Goal: Find specific page/section: Find specific page/section

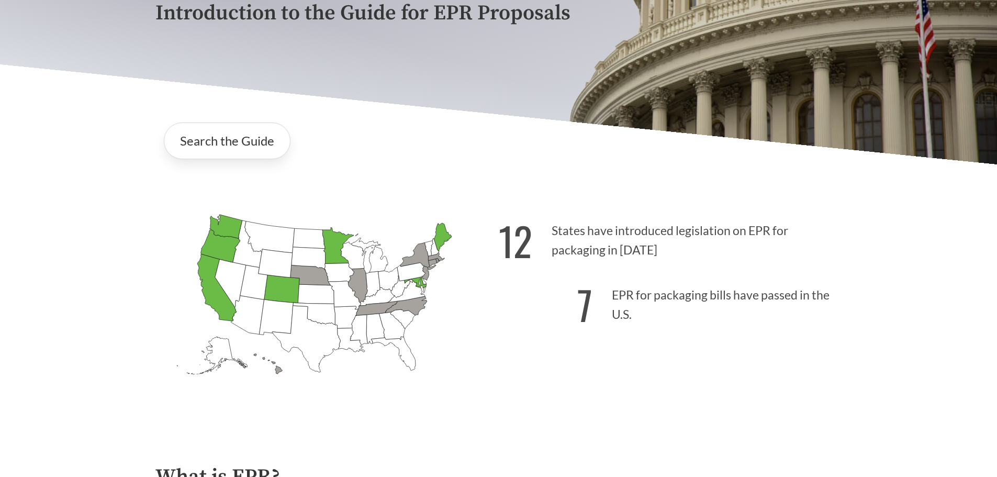
scroll to position [197, 0]
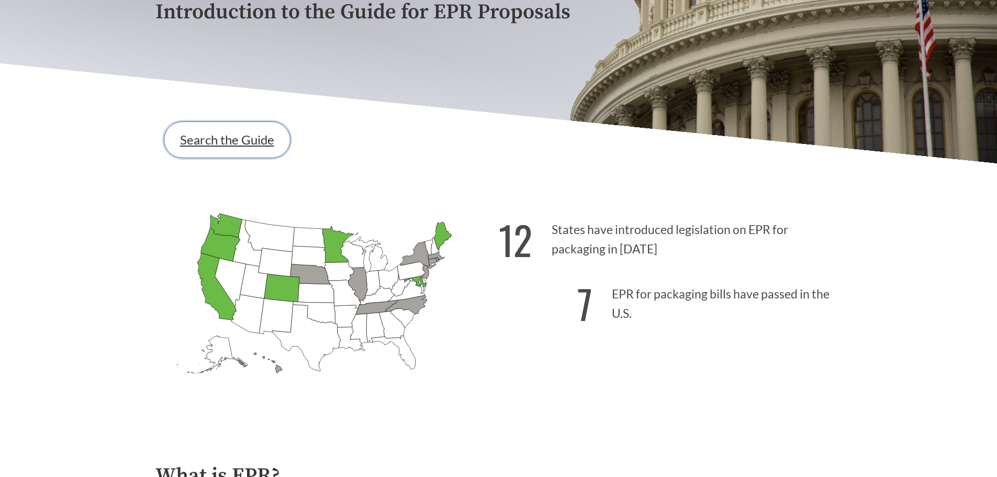
click at [222, 146] on link "Search the Guide" at bounding box center [227, 139] width 127 height 37
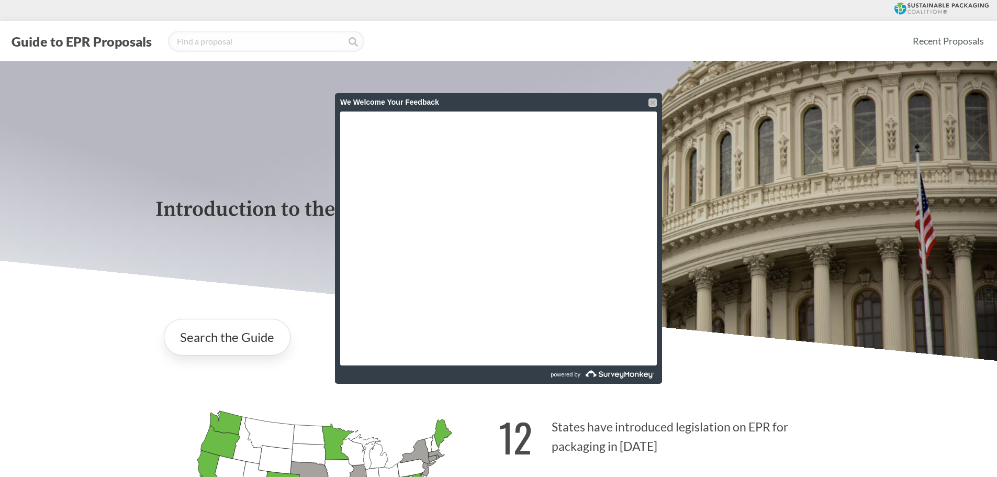
click at [651, 101] on div at bounding box center [652, 102] width 8 height 8
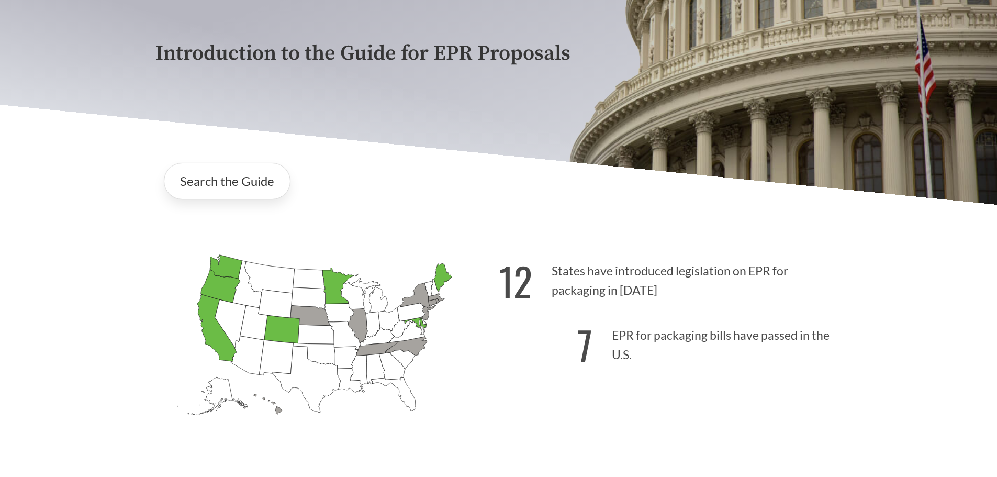
scroll to position [155, 0]
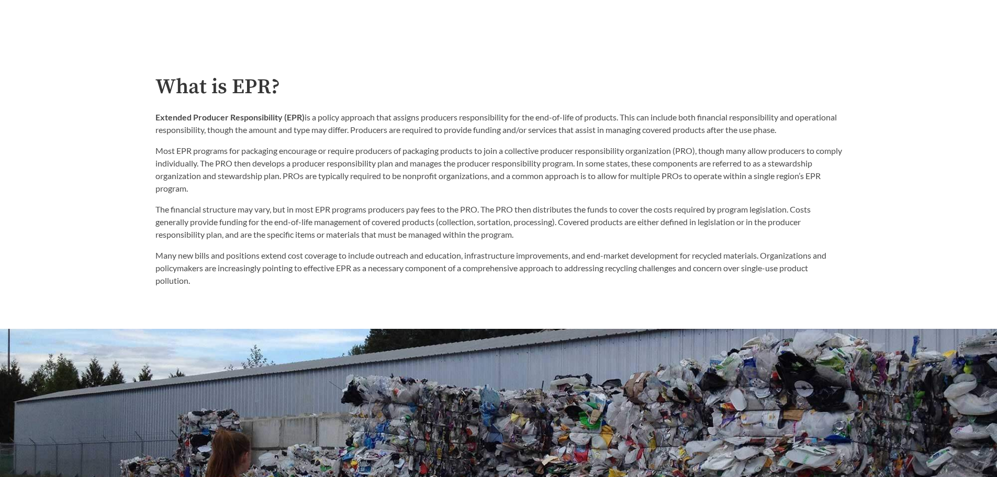
scroll to position [580, 0]
